Goal: Task Accomplishment & Management: Manage account settings

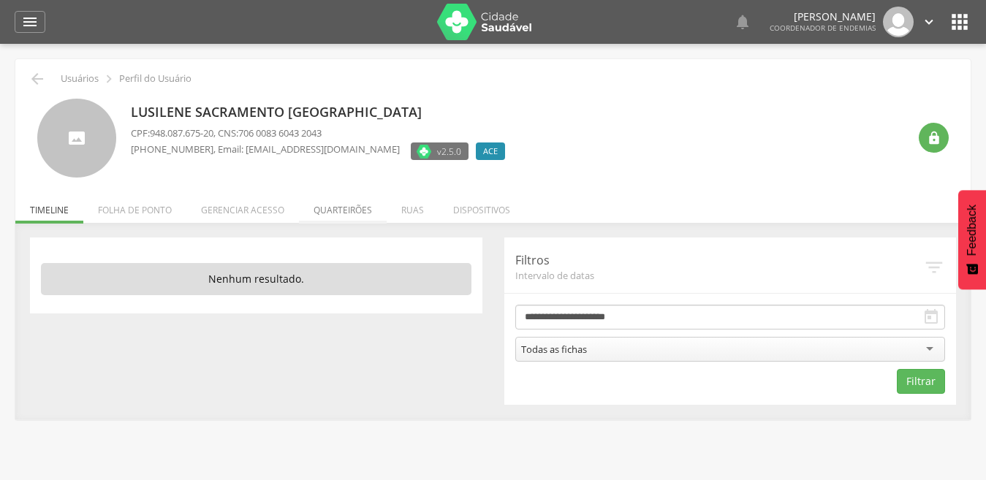
click at [346, 211] on li "Quarteirões" at bounding box center [343, 206] width 88 height 34
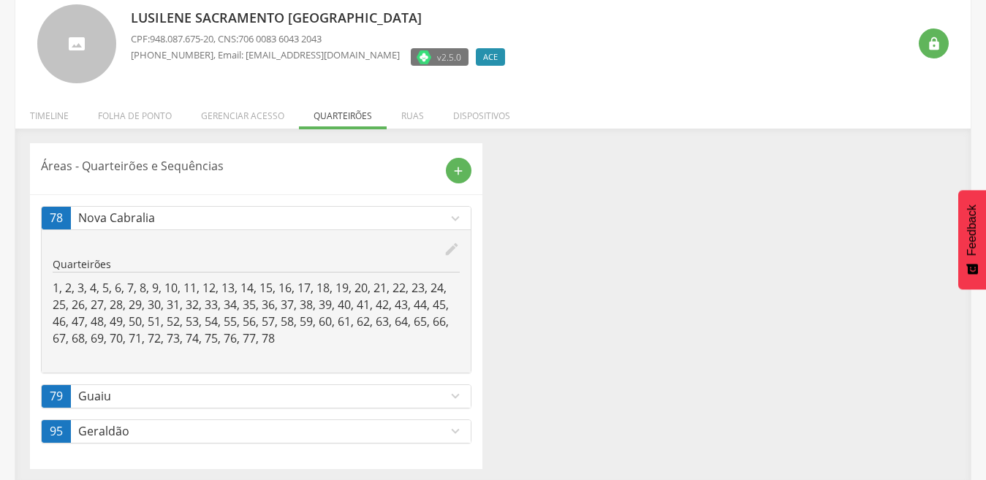
scroll to position [99, 0]
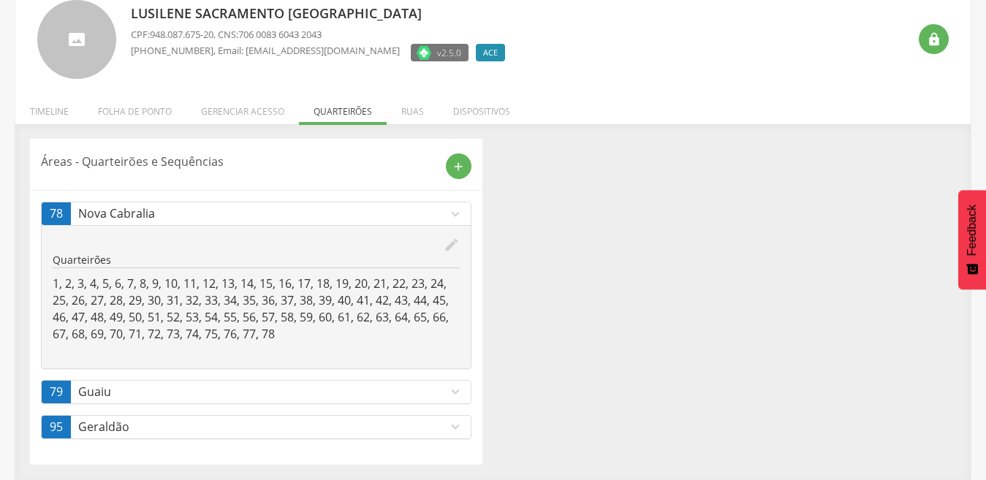
click at [456, 430] on icon "expand_more" at bounding box center [455, 427] width 16 height 16
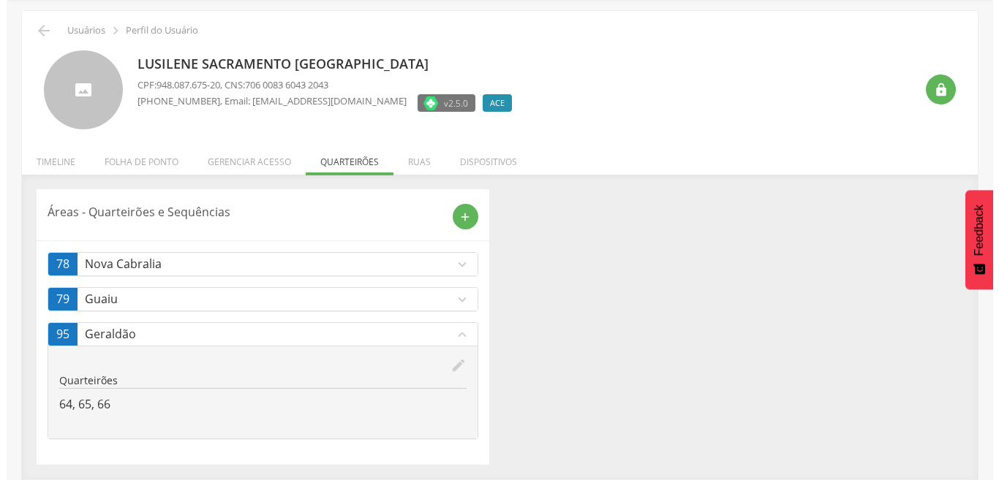
scroll to position [48, 0]
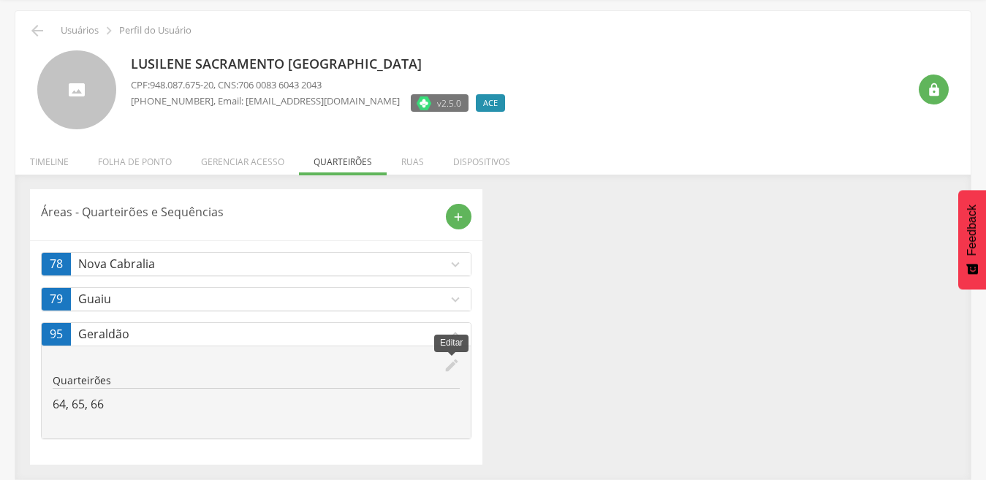
click at [450, 368] on icon "edit" at bounding box center [452, 366] width 16 height 16
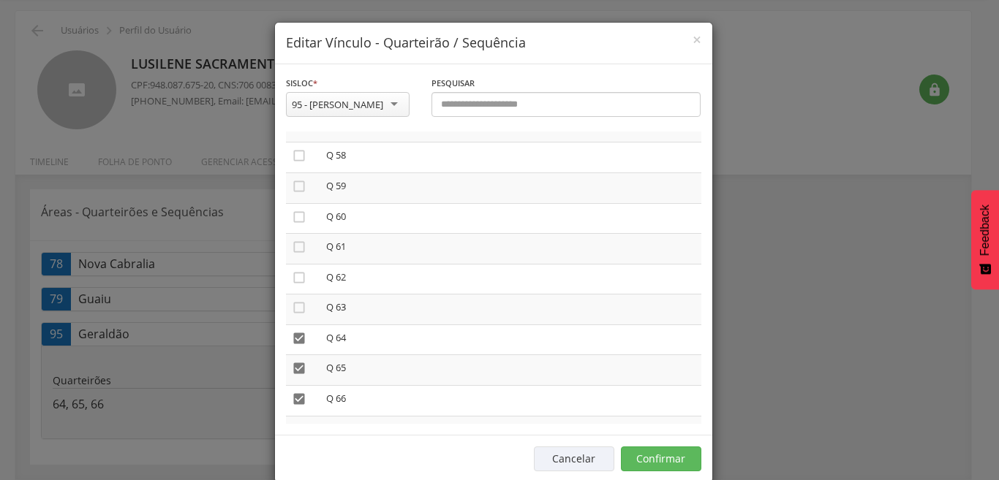
scroll to position [1765, 0]
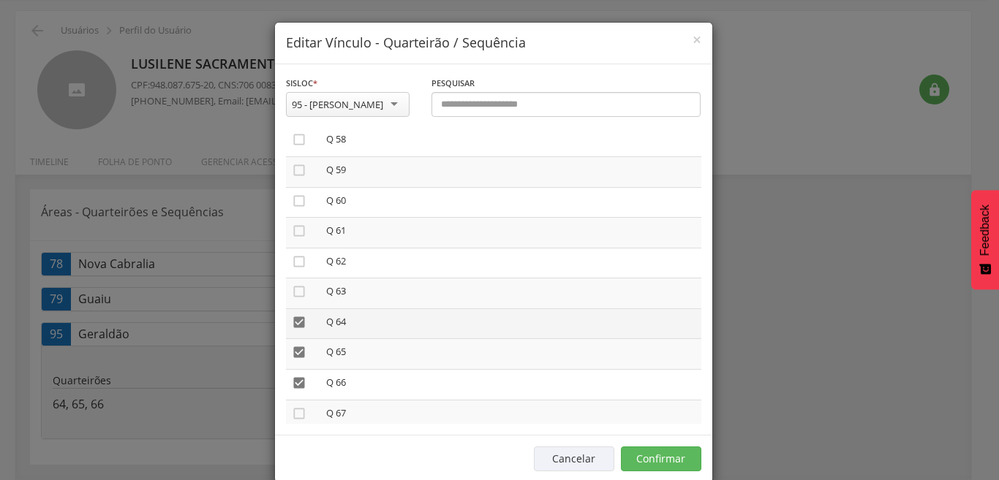
click at [292, 323] on icon "" at bounding box center [299, 322] width 15 height 15
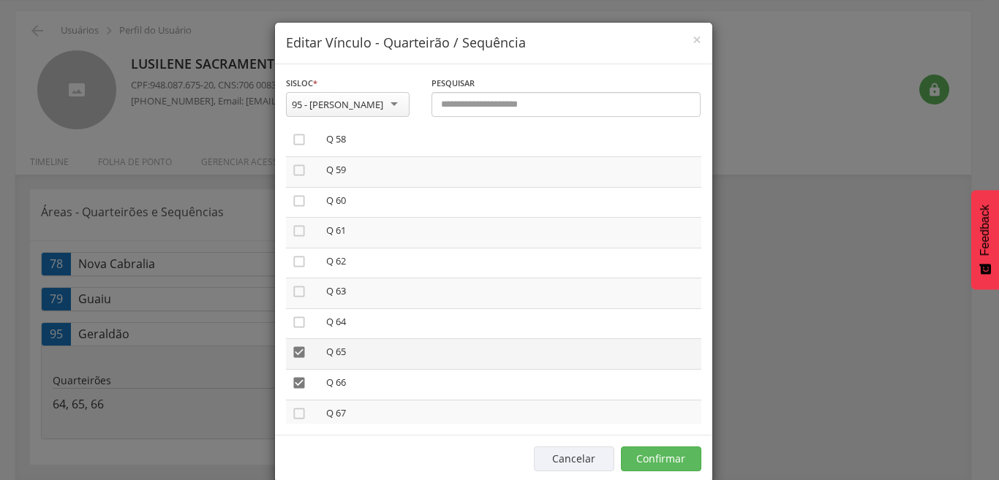
click at [292, 354] on icon "" at bounding box center [299, 352] width 15 height 15
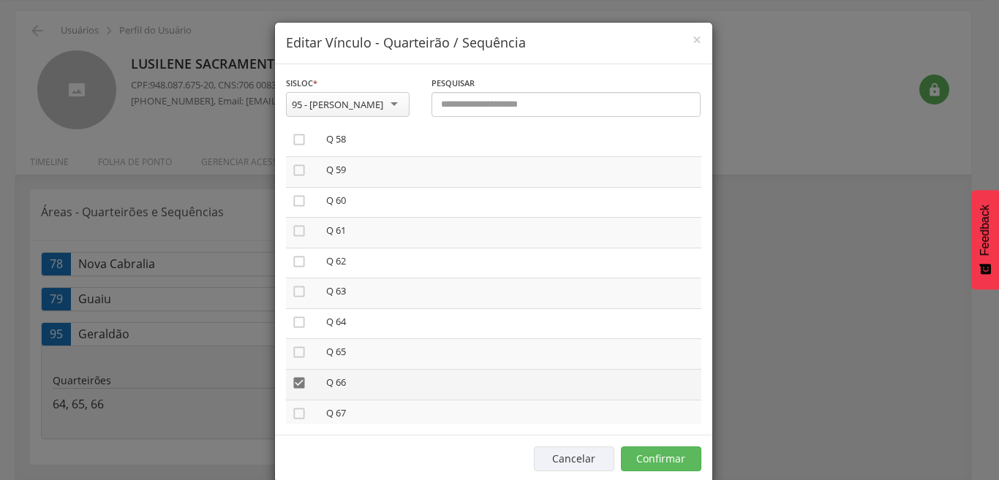
click at [292, 381] on icon "" at bounding box center [299, 383] width 15 height 15
click at [292, 387] on icon "" at bounding box center [299, 388] width 15 height 15
click at [292, 419] on icon "" at bounding box center [299, 418] width 15 height 15
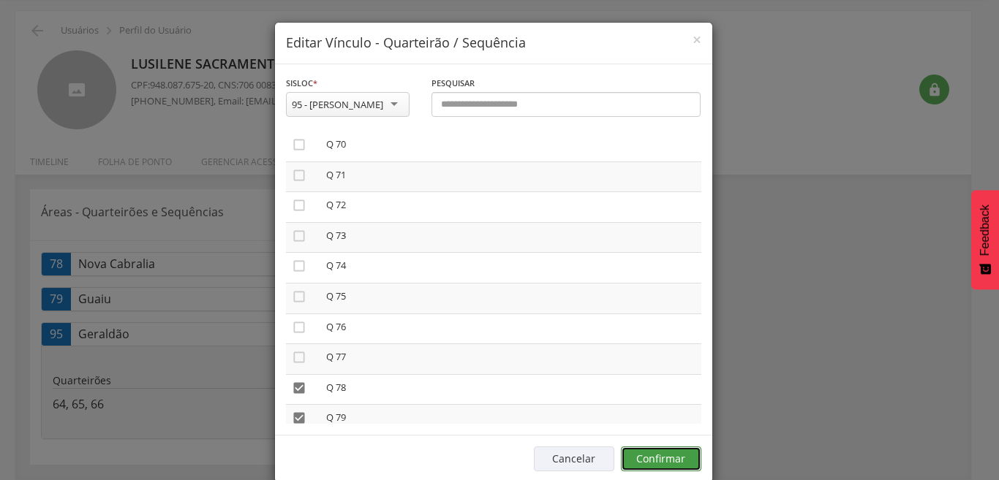
click at [655, 460] on button "Confirmar" at bounding box center [661, 459] width 80 height 25
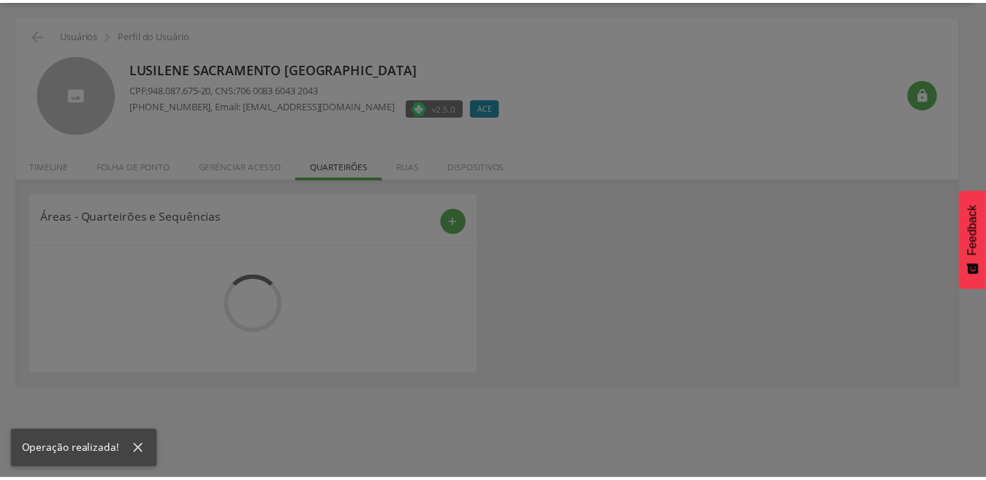
scroll to position [48, 0]
